Goal: Check status: Check status

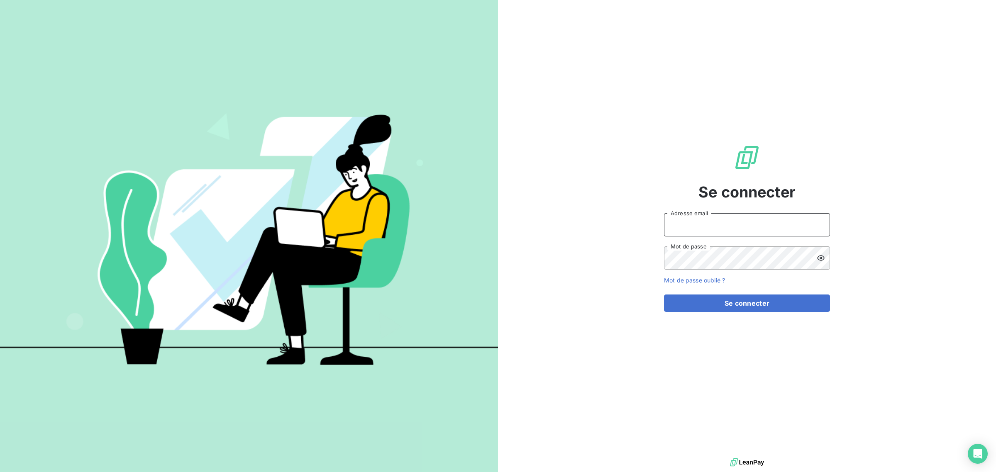
type input "[EMAIL_ADDRESS][DOMAIN_NAME]"
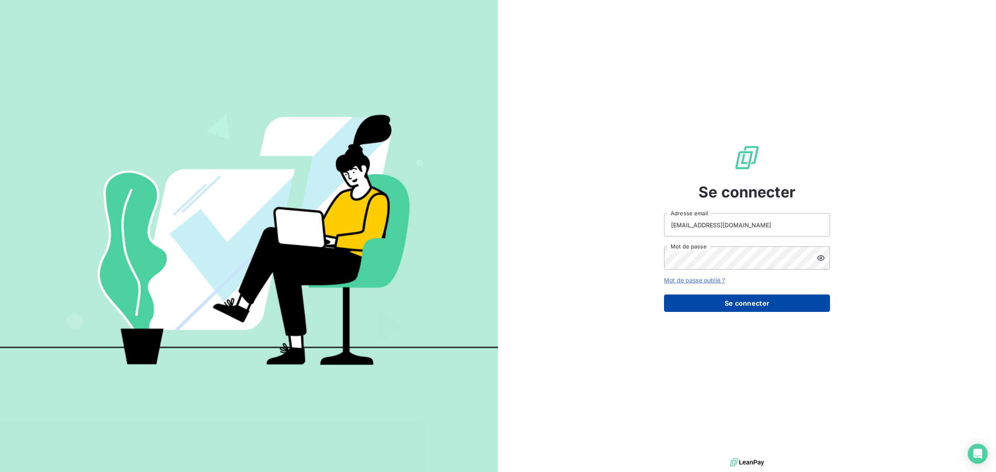
click at [689, 304] on button "Se connecter" at bounding box center [747, 303] width 166 height 17
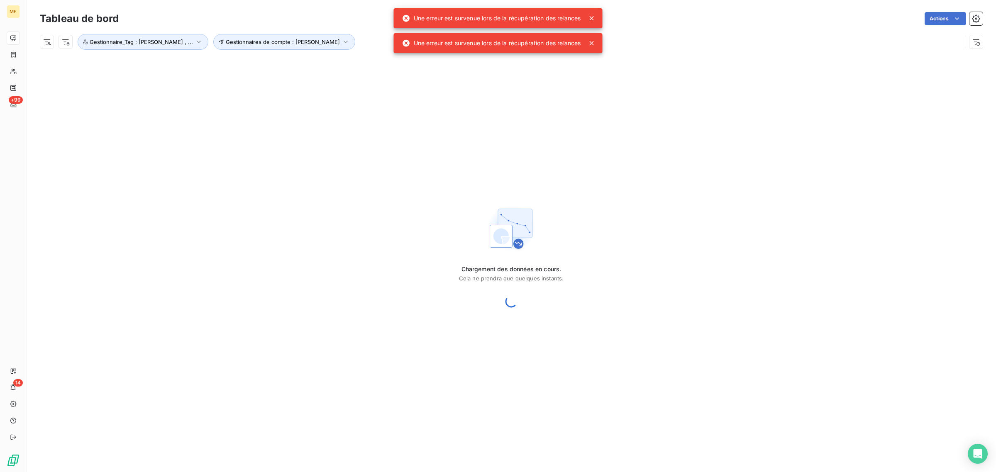
click at [592, 44] on icon at bounding box center [592, 43] width 4 height 4
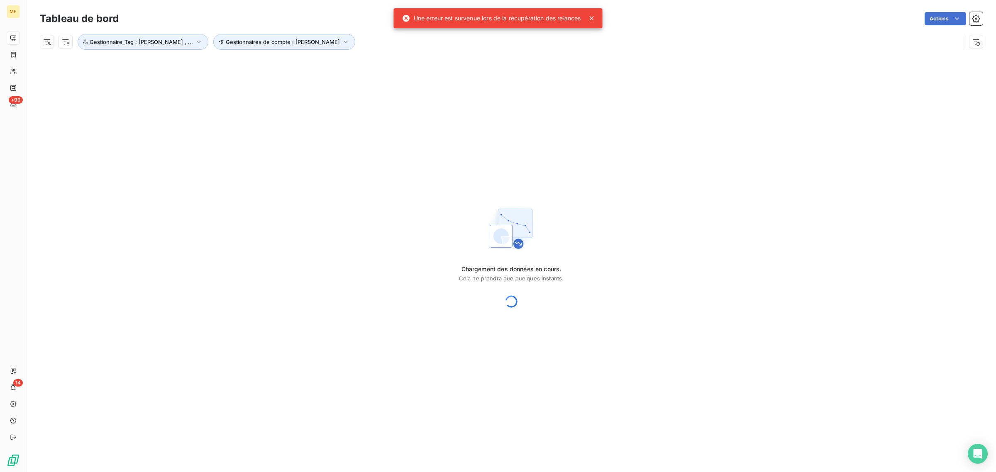
click at [592, 13] on div "Une erreur est survenue lors de la récupération des relances" at bounding box center [498, 18] width 209 height 20
click at [589, 21] on icon at bounding box center [592, 18] width 8 height 8
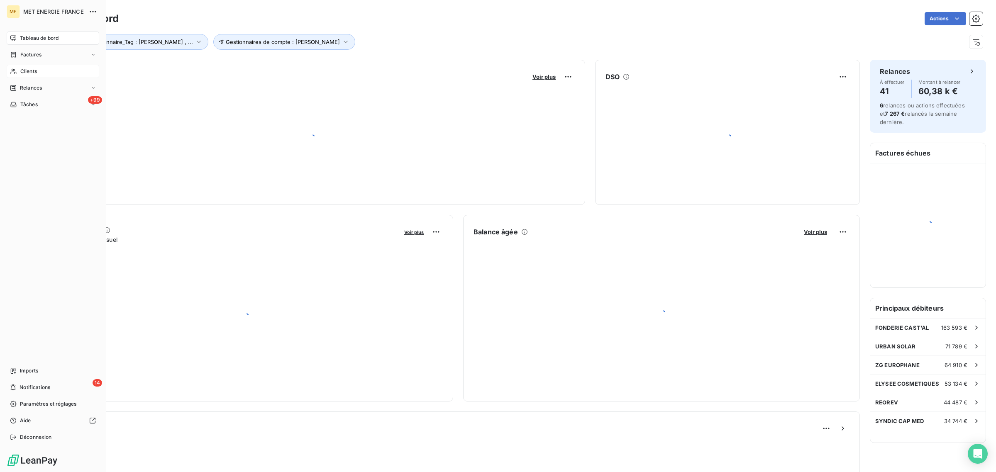
click at [20, 71] on span "Clients" at bounding box center [28, 71] width 17 height 7
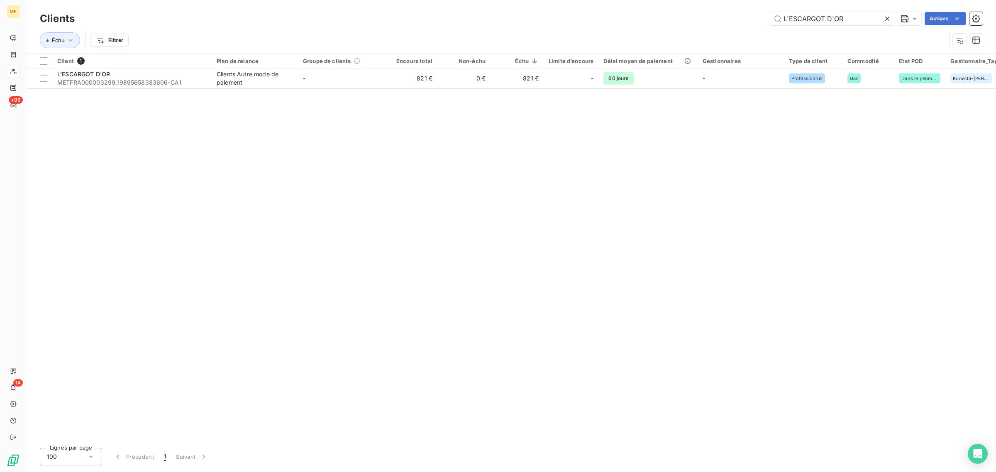
drag, startPoint x: 849, startPoint y: 21, endPoint x: 680, endPoint y: 21, distance: 169.4
click at [682, 21] on div "L'ESCARGOT D'OR Actions" at bounding box center [534, 18] width 898 height 13
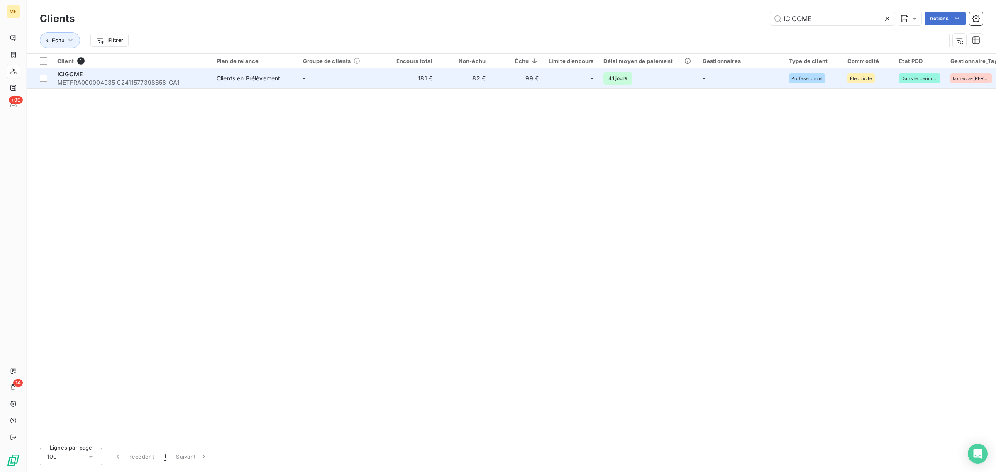
type input "ICIGOME"
click at [394, 79] on td "181 €" at bounding box center [410, 78] width 53 height 20
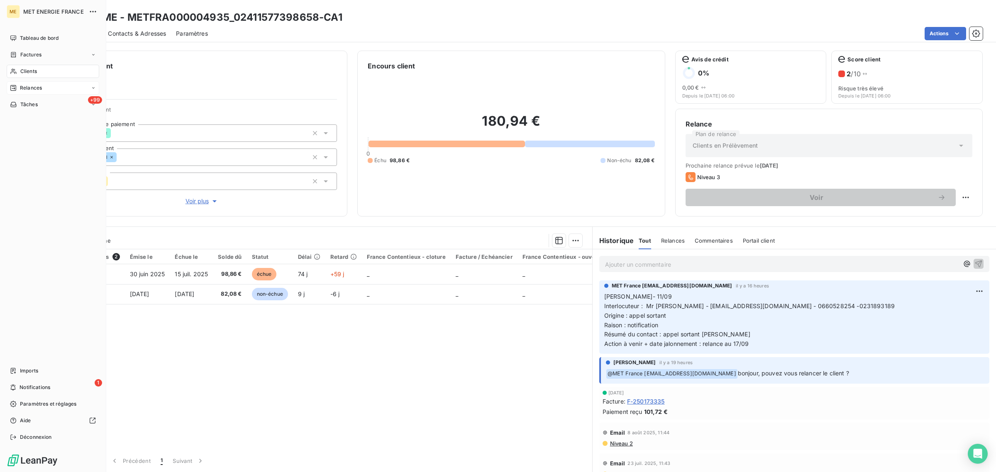
click at [15, 86] on icon at bounding box center [13, 88] width 6 height 6
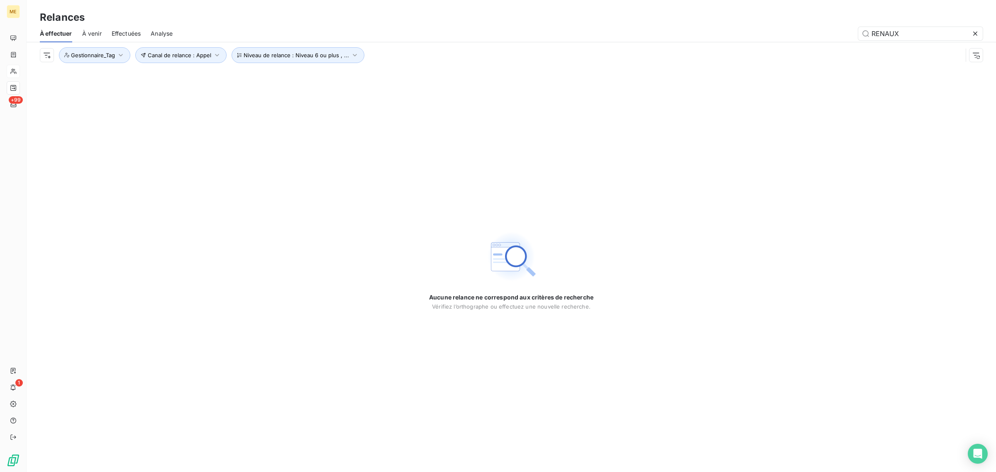
click at [158, 37] on span "Analyse" at bounding box center [162, 33] width 22 height 8
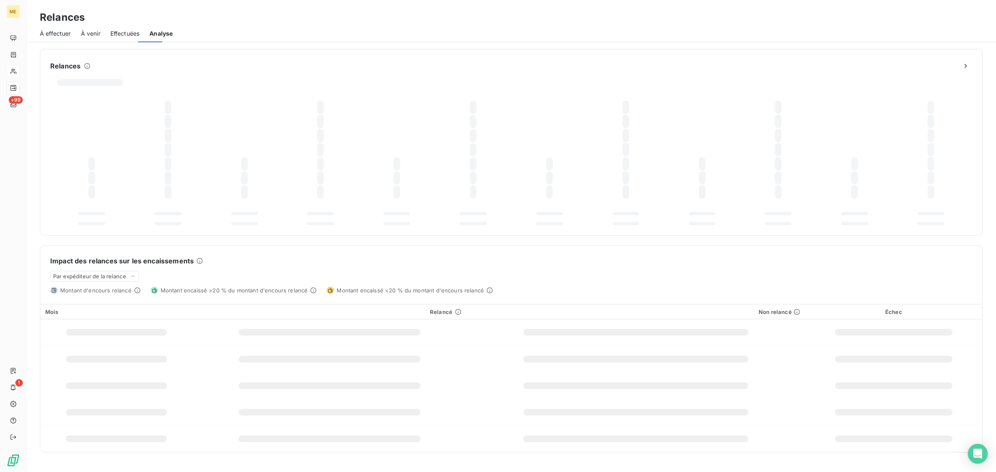
click at [131, 30] on span "Effectuées" at bounding box center [124, 33] width 29 height 8
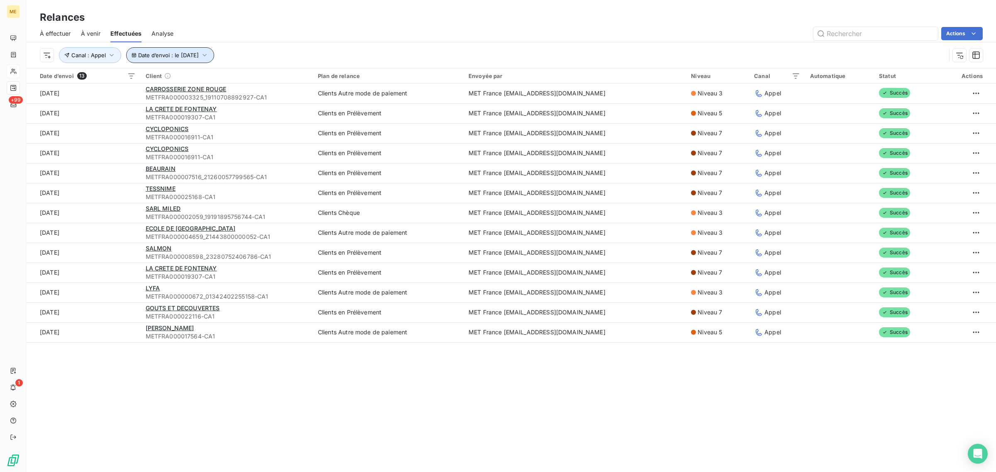
click at [160, 59] on button "Date d’envoi : le [DATE]" at bounding box center [170, 55] width 88 height 16
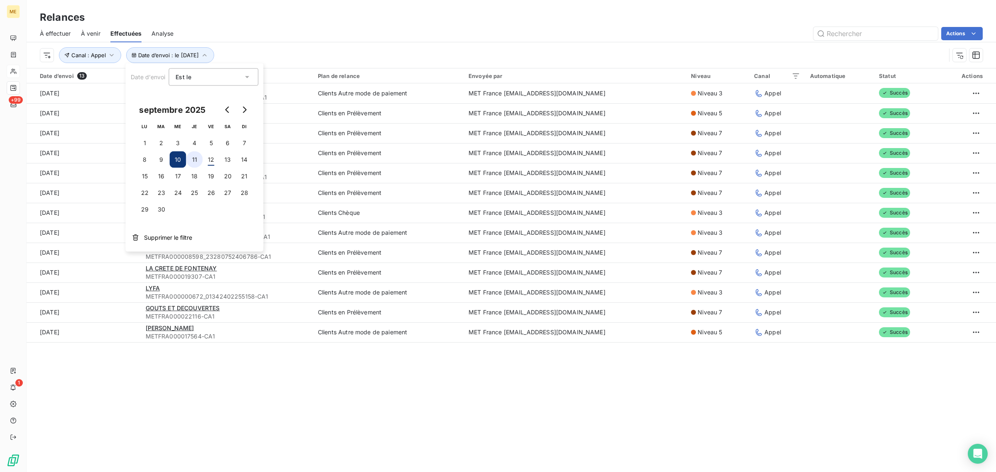
click at [194, 156] on button "11" at bounding box center [194, 160] width 17 height 17
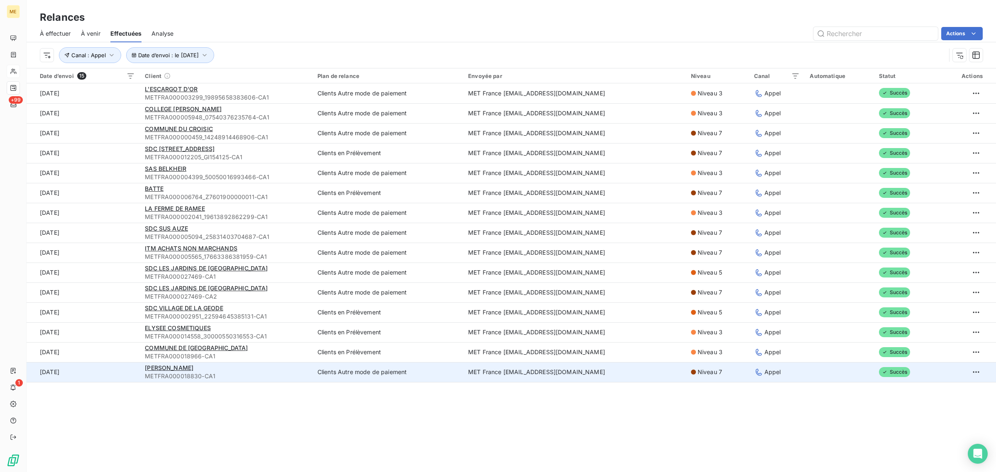
click at [240, 375] on span "METFRA000018830-CA1" at bounding box center [226, 376] width 163 height 8
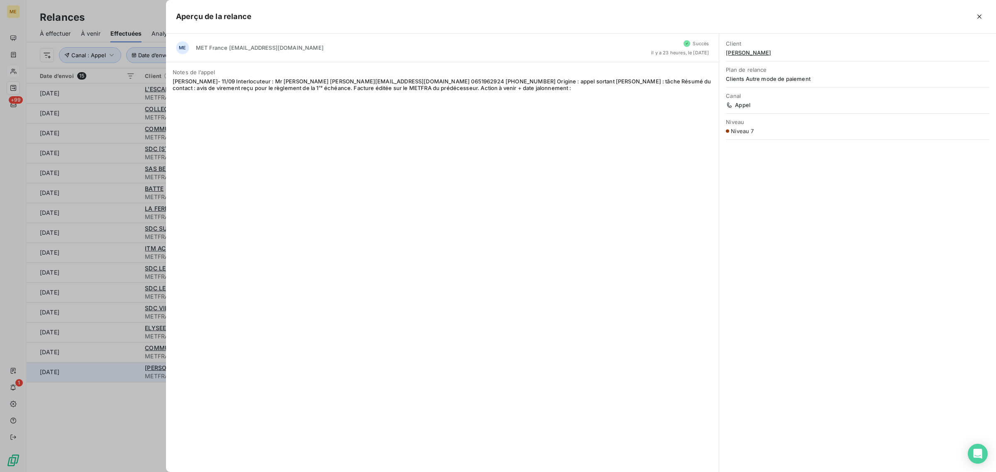
click at [240, 375] on div "ME MET France [EMAIL_ADDRESS][DOMAIN_NAME] Succès il y a 23 heures, le [DATE] N…" at bounding box center [442, 253] width 553 height 439
click at [125, 97] on div at bounding box center [498, 236] width 996 height 472
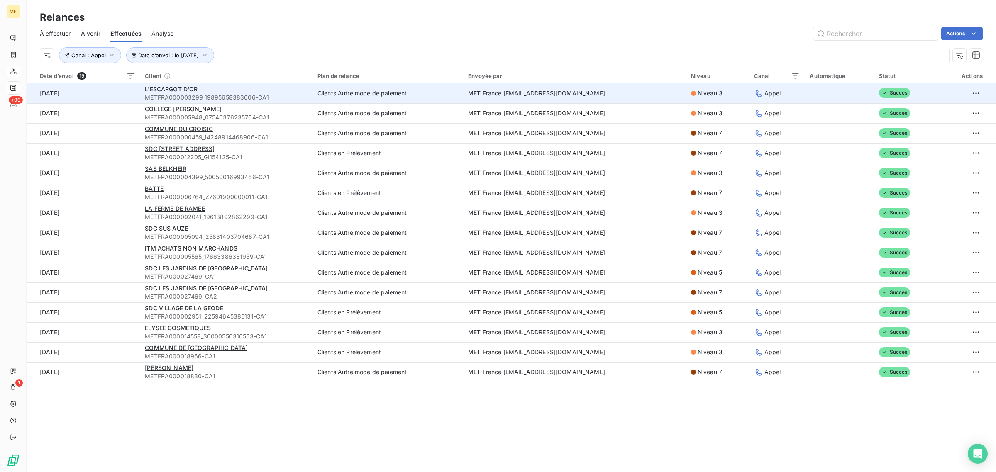
click at [125, 95] on td "[DATE]" at bounding box center [83, 93] width 113 height 20
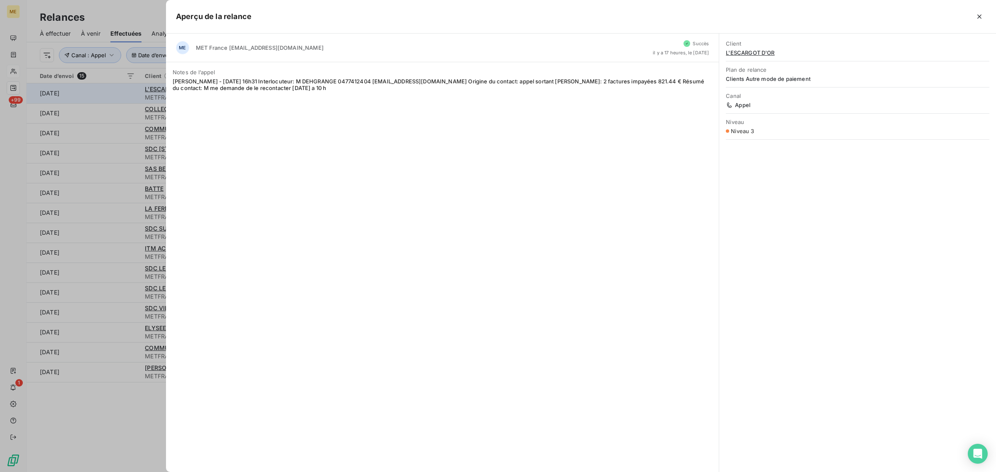
click at [125, 95] on div at bounding box center [498, 236] width 996 height 472
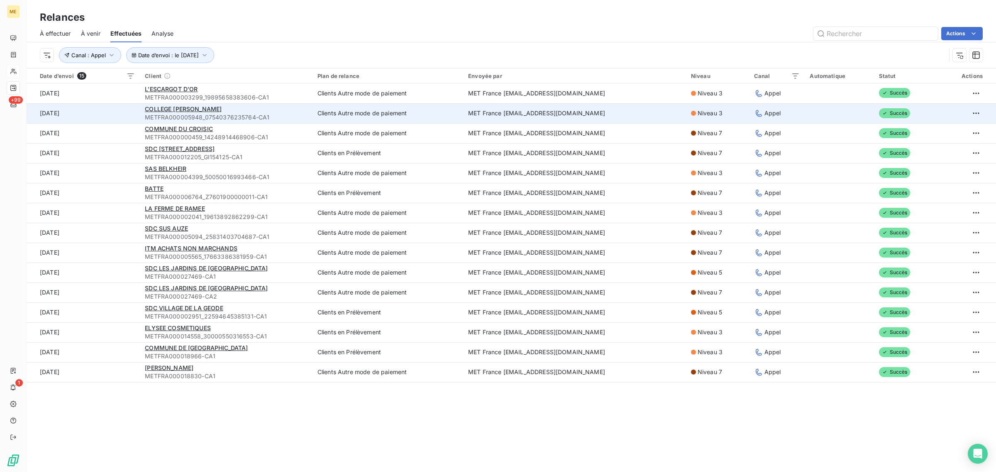
click at [125, 104] on td "[DATE]" at bounding box center [83, 113] width 113 height 20
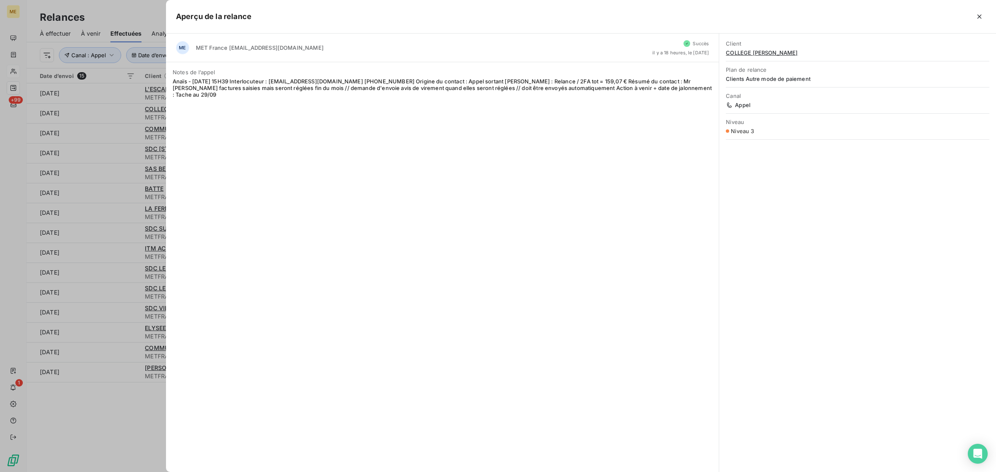
click at [122, 111] on div at bounding box center [498, 236] width 996 height 472
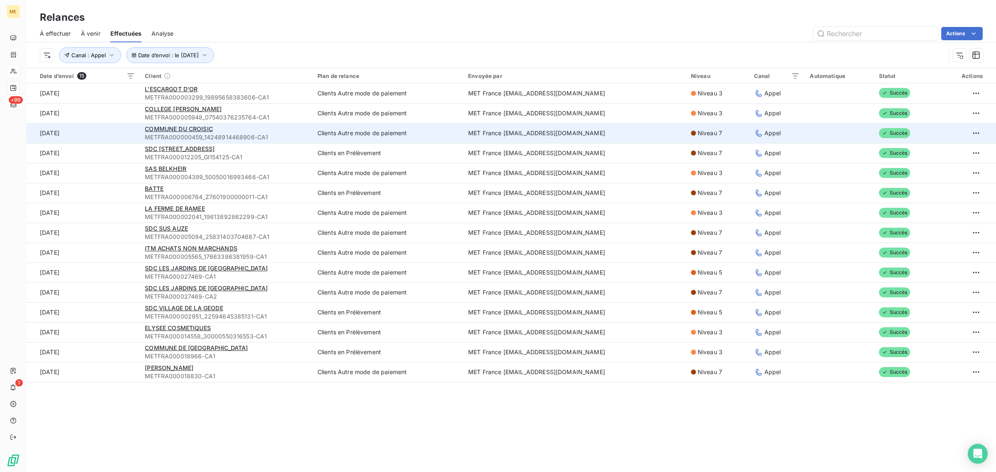
click at [130, 137] on td "[DATE]" at bounding box center [83, 133] width 113 height 20
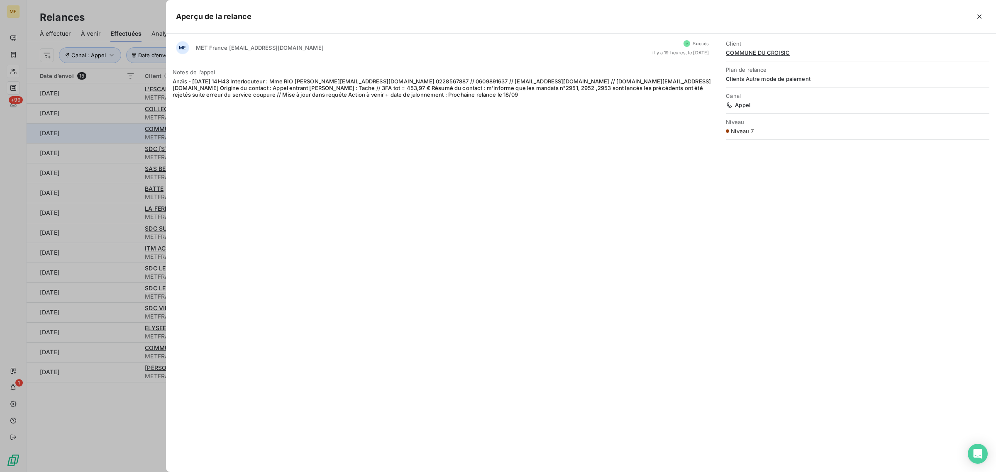
click at [130, 137] on div at bounding box center [498, 236] width 996 height 472
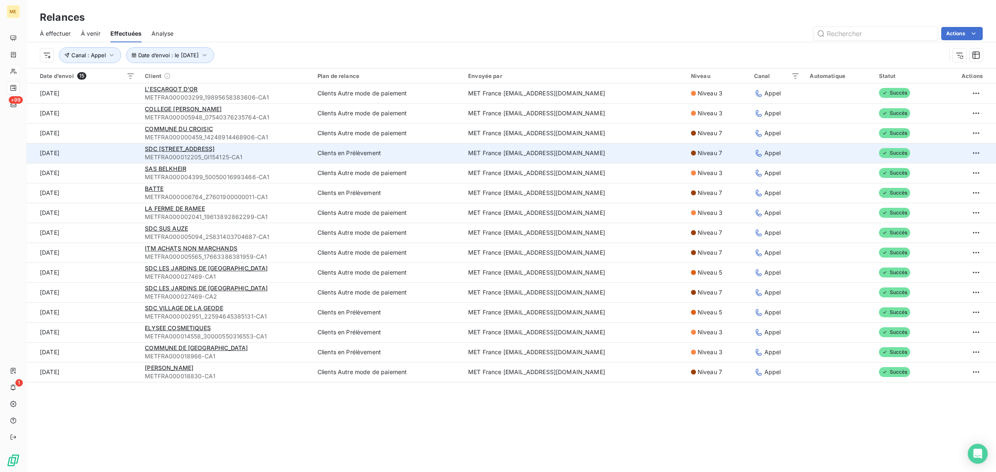
click at [130, 149] on td "[DATE]" at bounding box center [83, 153] width 113 height 20
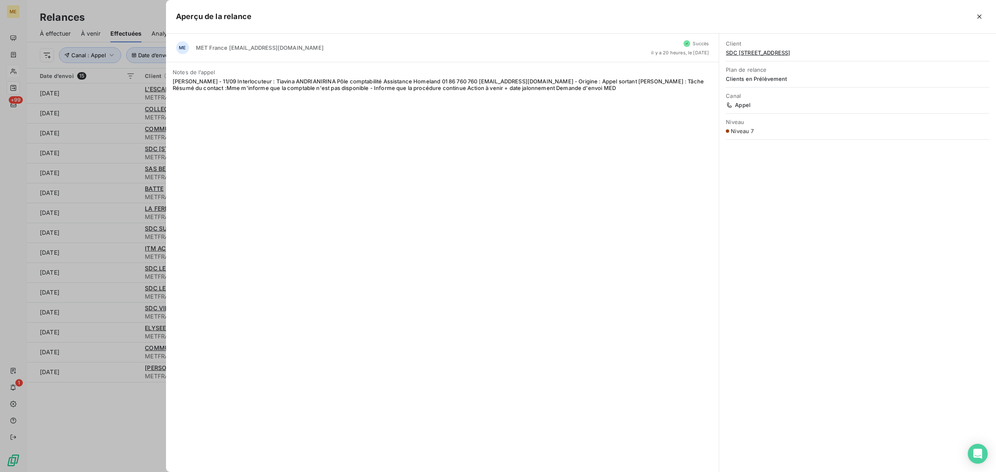
click at [127, 148] on div at bounding box center [498, 236] width 996 height 472
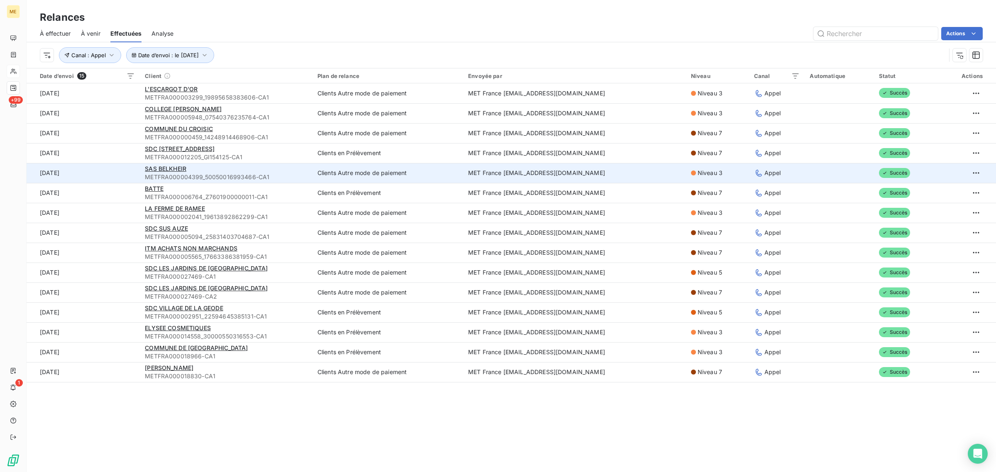
click at [125, 173] on td "[DATE]" at bounding box center [83, 173] width 113 height 20
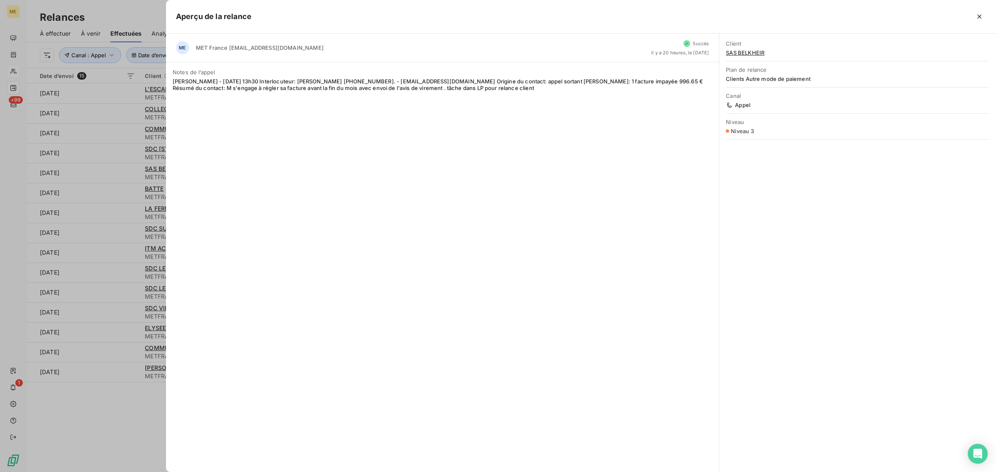
click at [121, 173] on div at bounding box center [498, 236] width 996 height 472
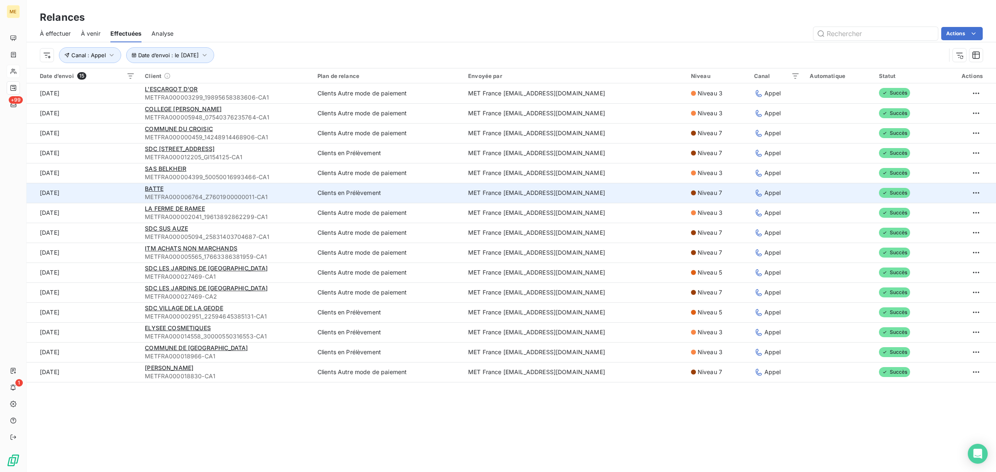
click at [127, 189] on td "[DATE]" at bounding box center [83, 193] width 113 height 20
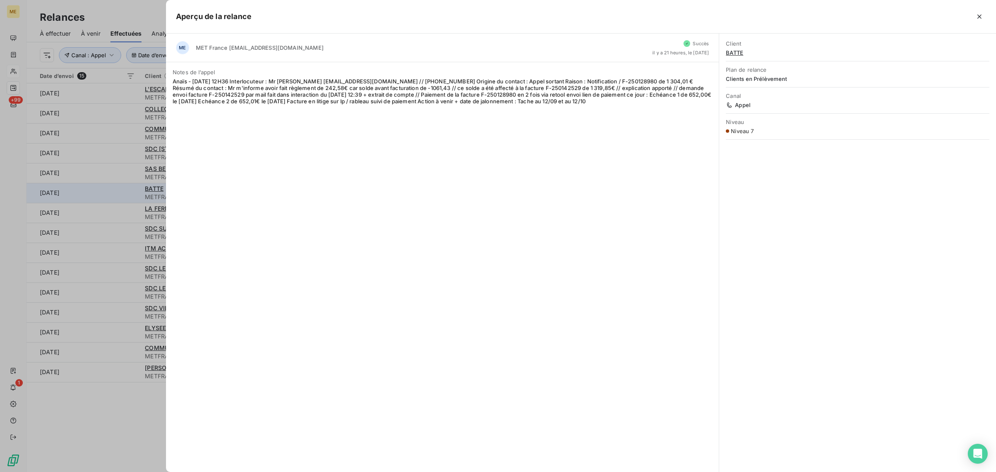
click at [127, 189] on div at bounding box center [498, 236] width 996 height 472
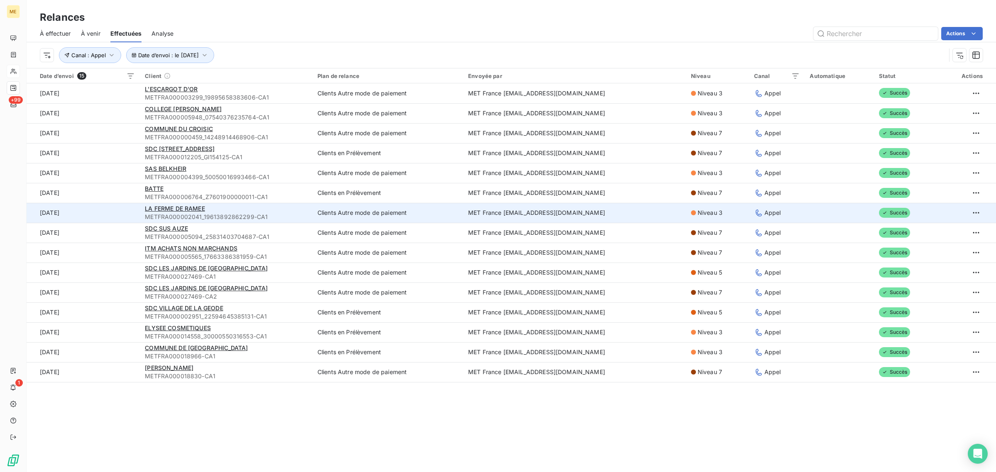
click at [117, 214] on td "[DATE]" at bounding box center [83, 213] width 113 height 20
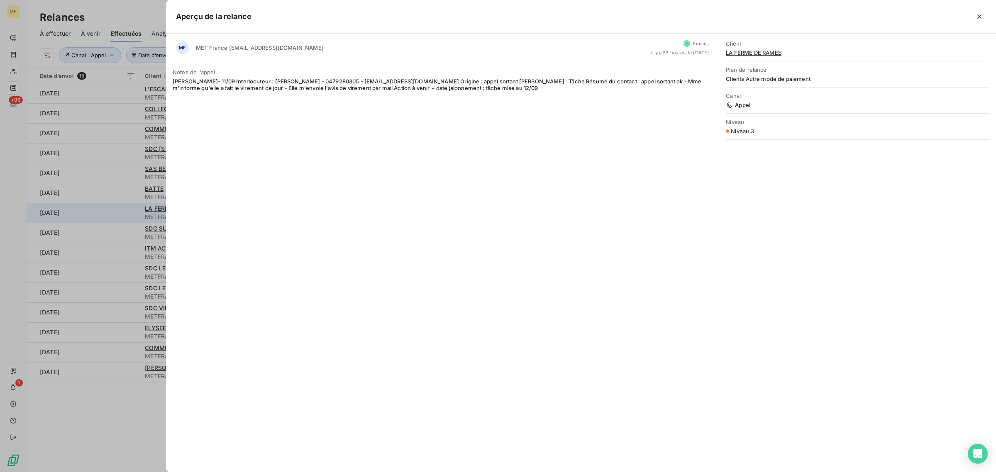
click at [117, 214] on div at bounding box center [498, 236] width 996 height 472
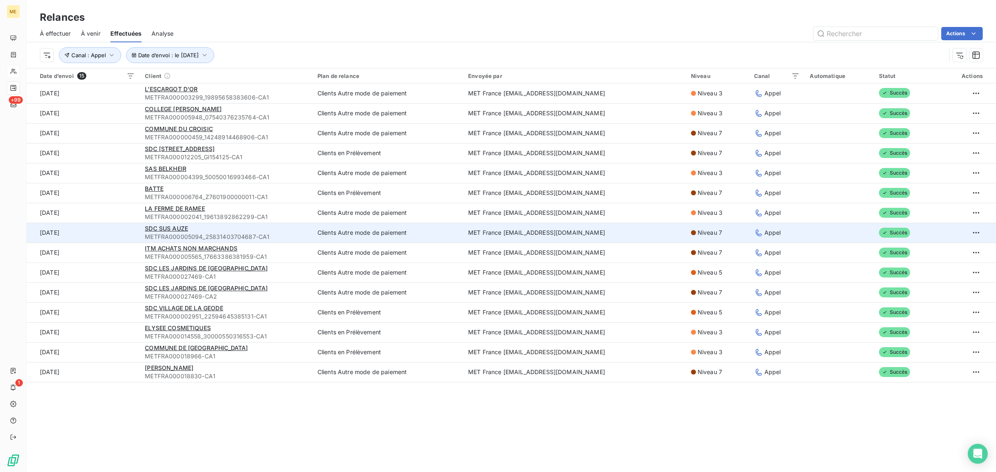
click at [120, 232] on td "[DATE]" at bounding box center [83, 233] width 113 height 20
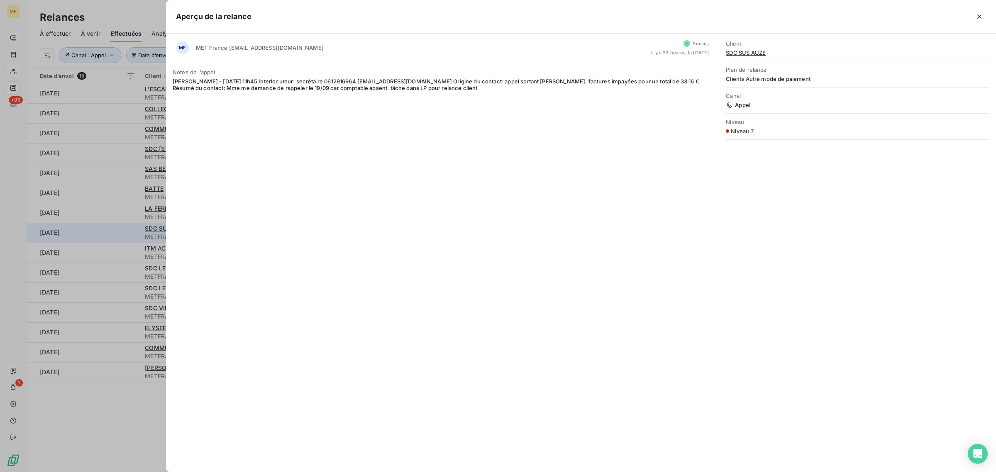
click at [120, 232] on div at bounding box center [498, 236] width 996 height 472
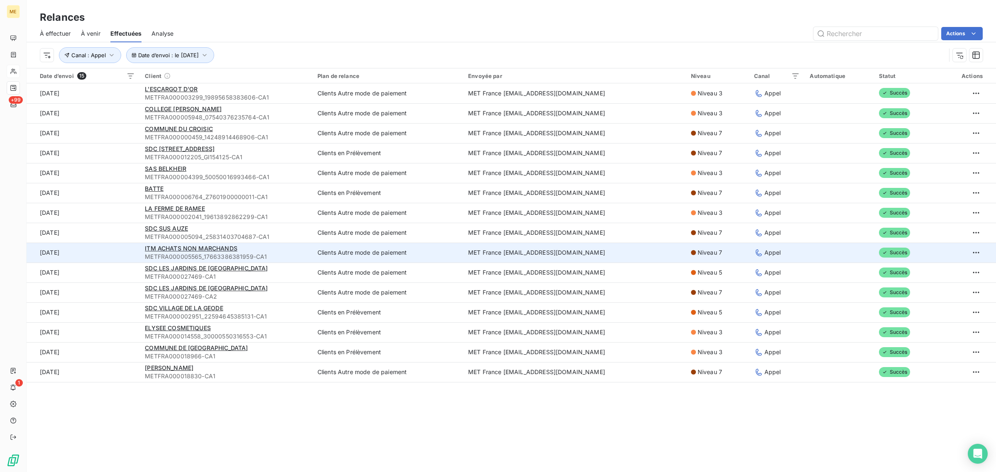
click at [119, 252] on td "[DATE]" at bounding box center [83, 253] width 113 height 20
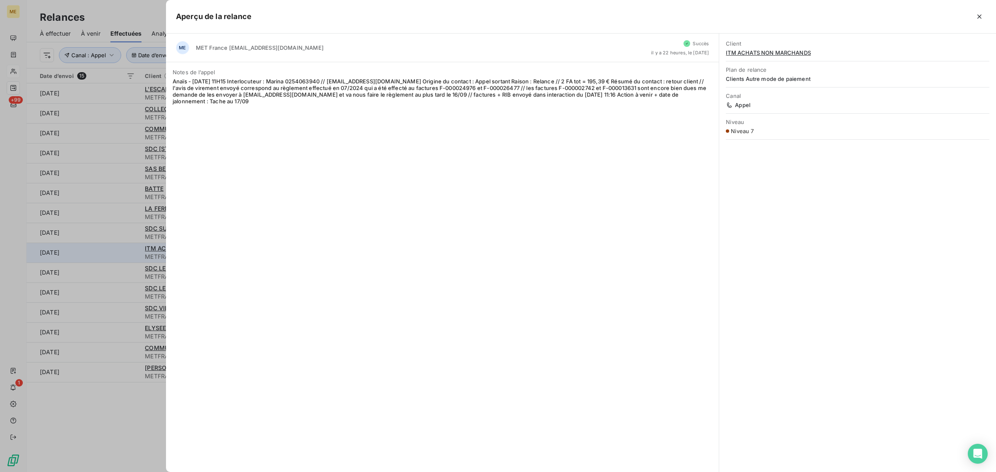
click at [119, 252] on div at bounding box center [498, 236] width 996 height 472
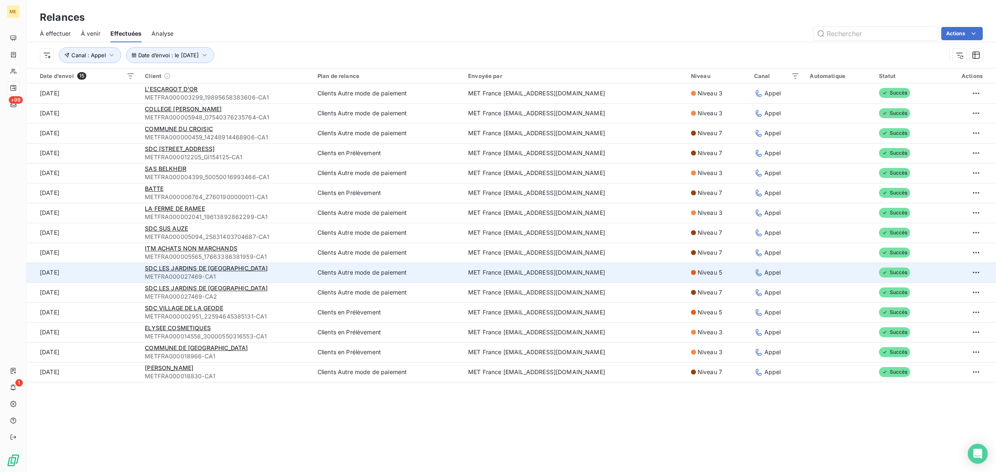
click at [121, 274] on td "[DATE]" at bounding box center [83, 273] width 113 height 20
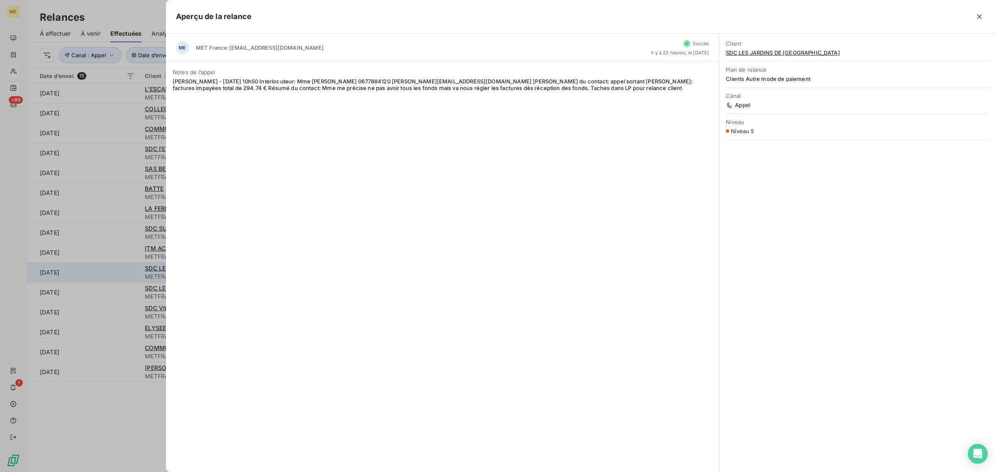
click at [121, 274] on div at bounding box center [498, 236] width 996 height 472
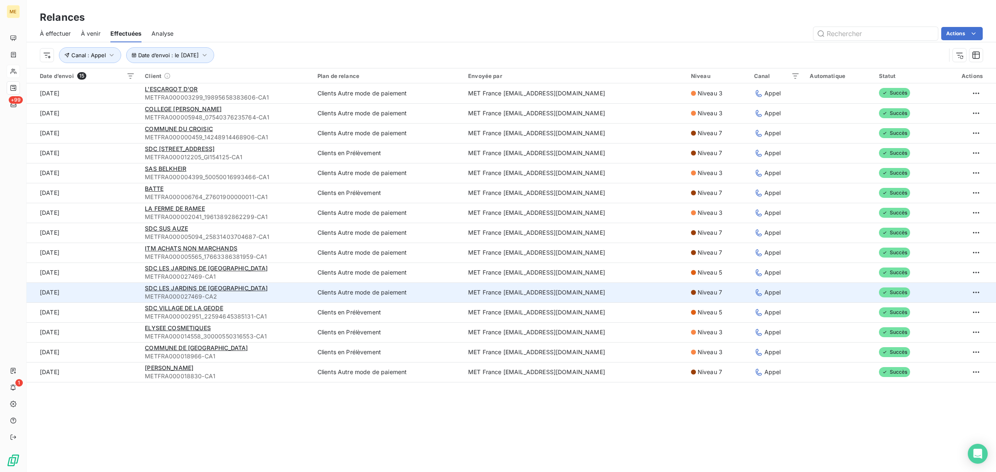
click at [120, 287] on td "[DATE]" at bounding box center [83, 293] width 113 height 20
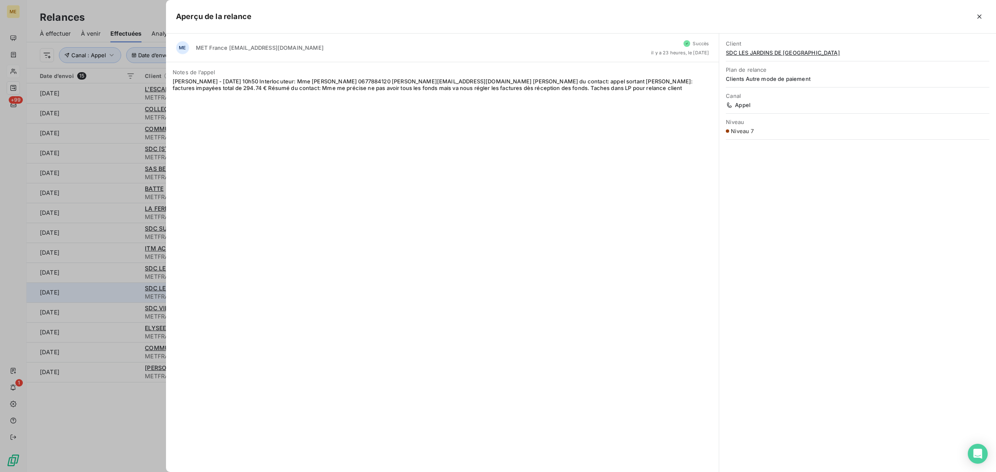
click at [120, 287] on div at bounding box center [498, 236] width 996 height 472
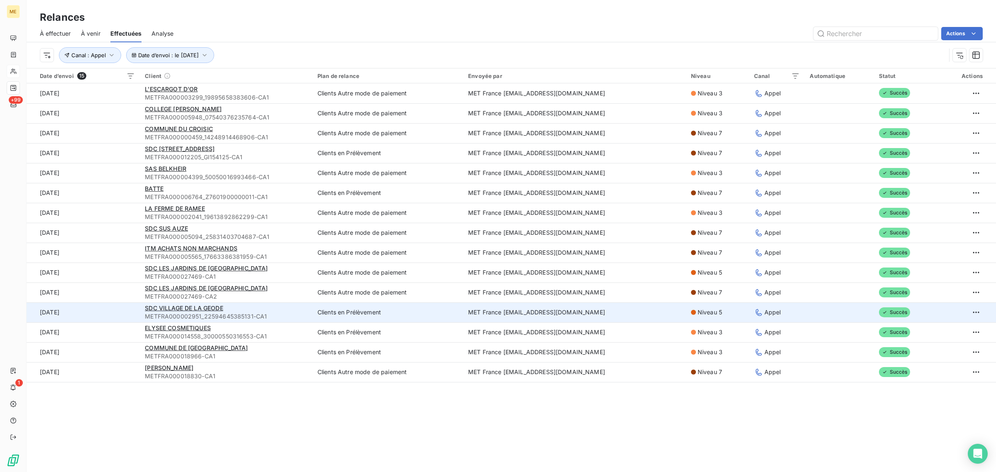
click at [123, 310] on td "[DATE]" at bounding box center [83, 313] width 113 height 20
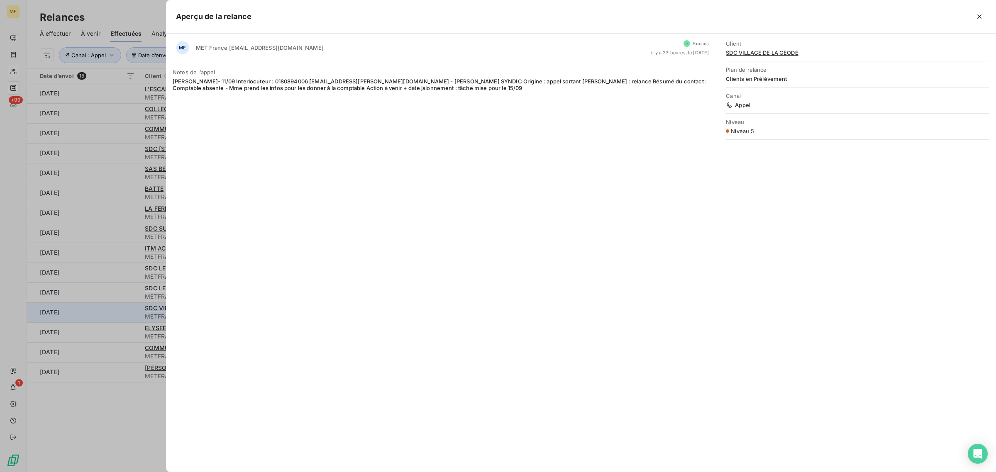
click at [123, 310] on div at bounding box center [498, 236] width 996 height 472
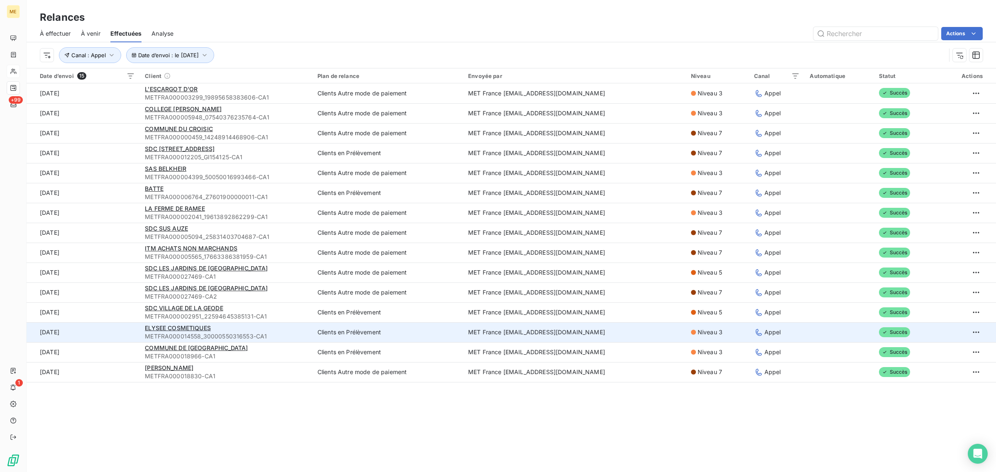
click at [119, 332] on td "[DATE]" at bounding box center [83, 333] width 113 height 20
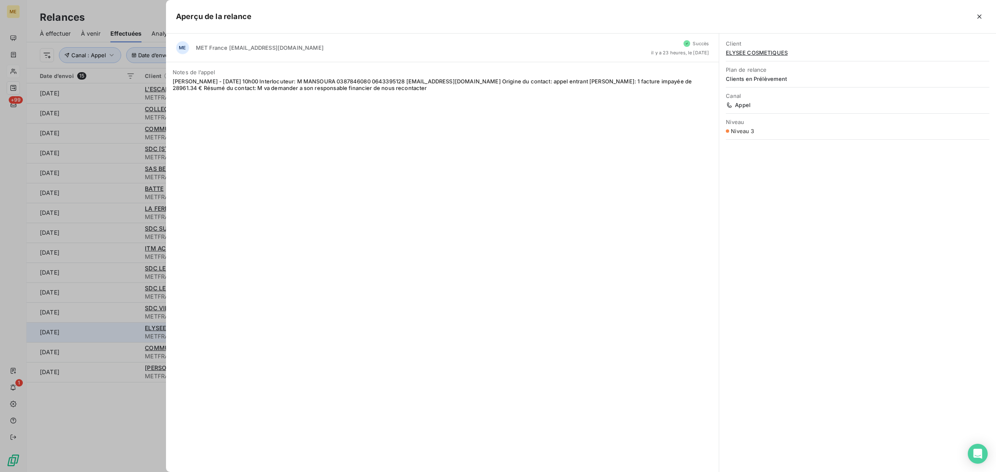
click at [119, 332] on div at bounding box center [498, 236] width 996 height 472
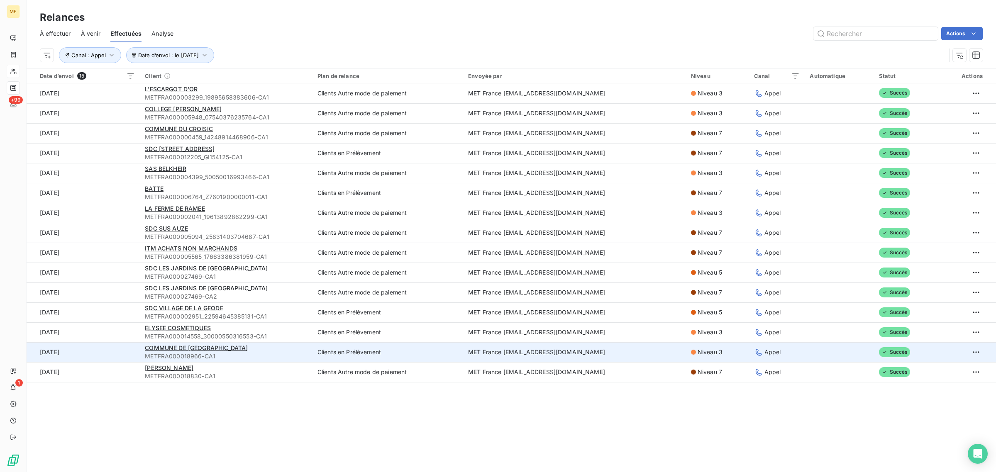
click at [125, 356] on td "[DATE]" at bounding box center [83, 352] width 113 height 20
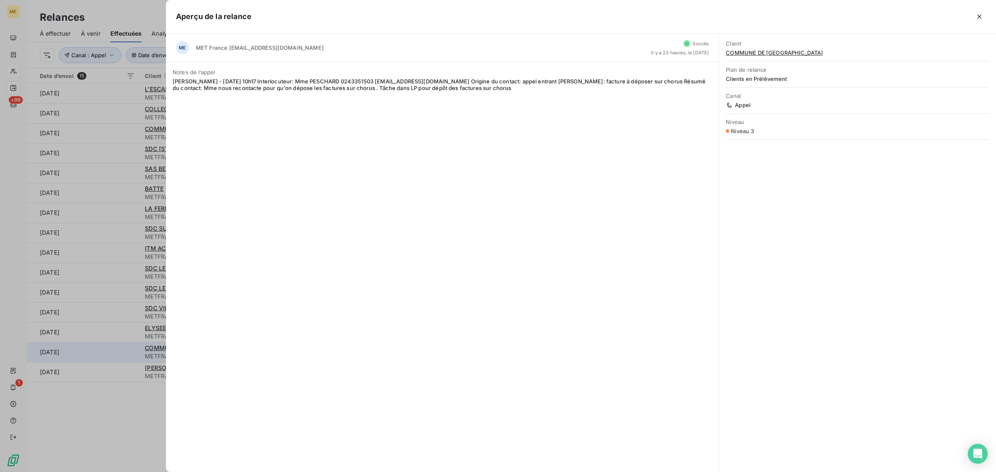
click at [125, 356] on div at bounding box center [498, 236] width 996 height 472
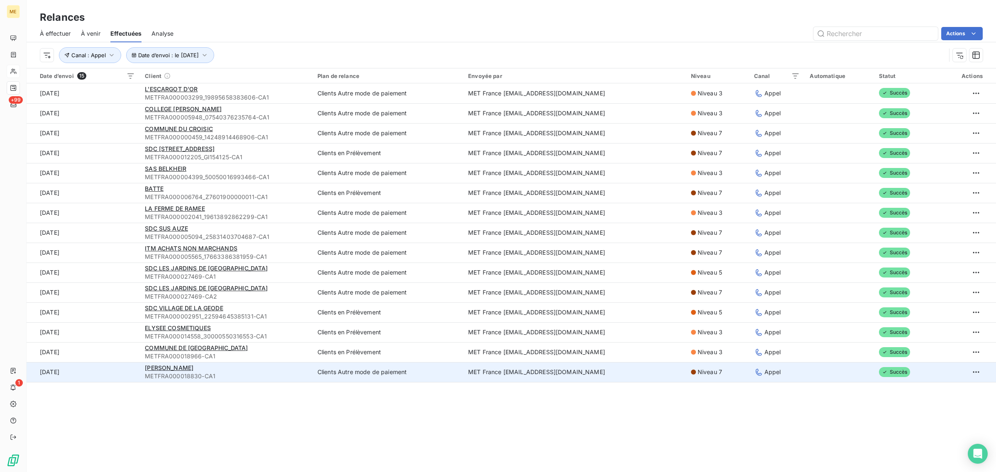
click at [127, 372] on td "[DATE]" at bounding box center [83, 372] width 113 height 20
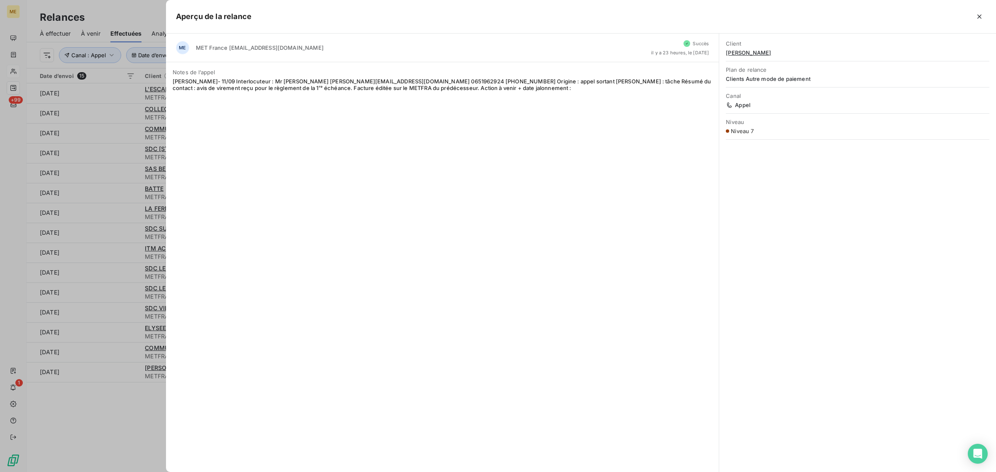
click at [105, 407] on div at bounding box center [498, 236] width 996 height 472
